Goal: Navigation & Orientation: Go to known website

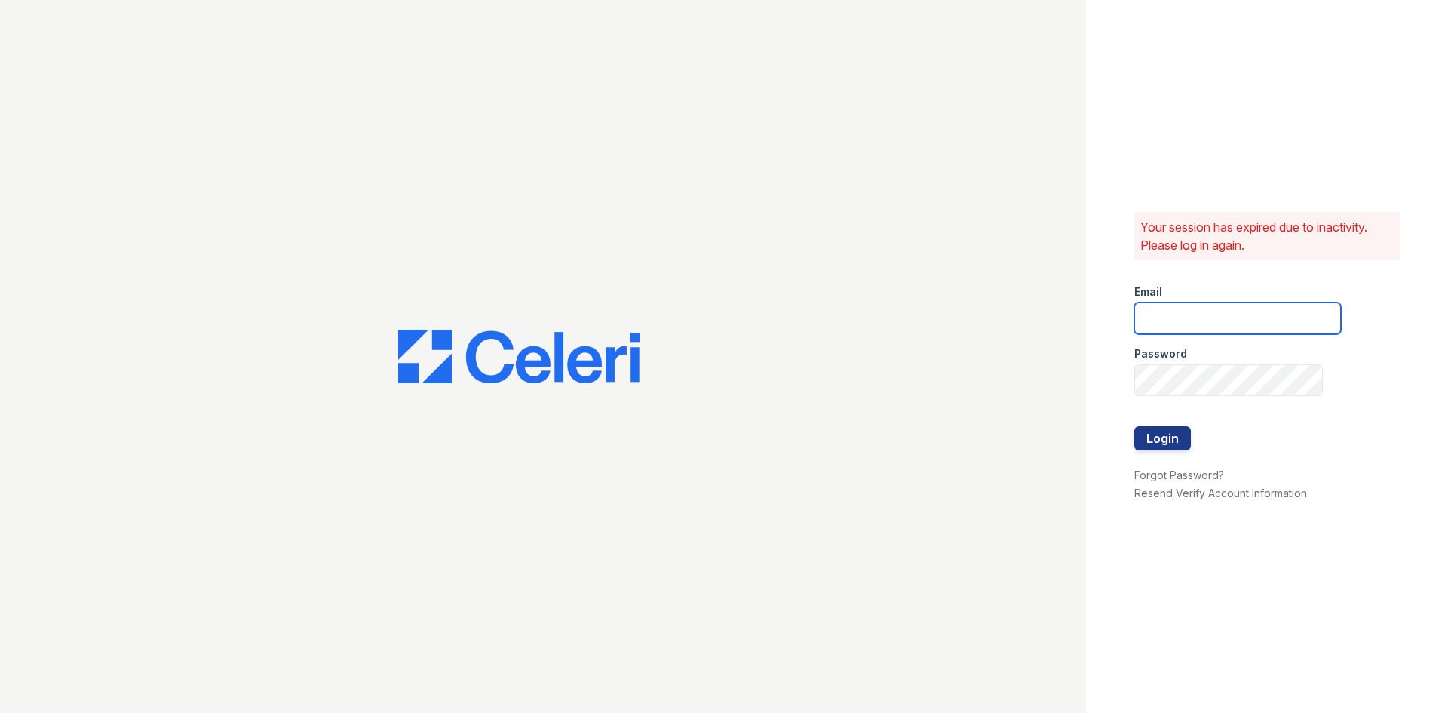
click at [1189, 318] on input "email" at bounding box center [1237, 318] width 207 height 32
type input "[EMAIL_ADDRESS][DOMAIN_NAME]"
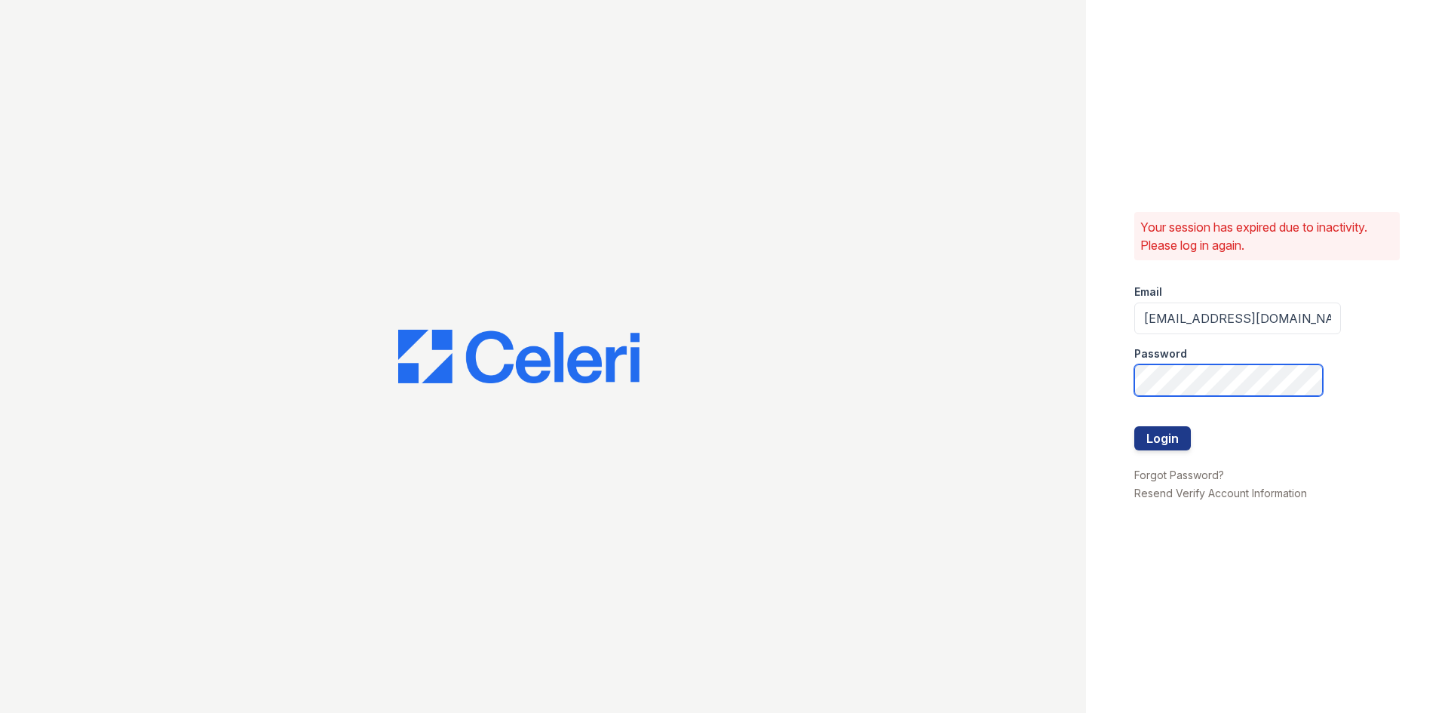
click at [1134, 426] on button "Login" at bounding box center [1162, 438] width 57 height 24
